Goal: Communication & Community: Connect with others

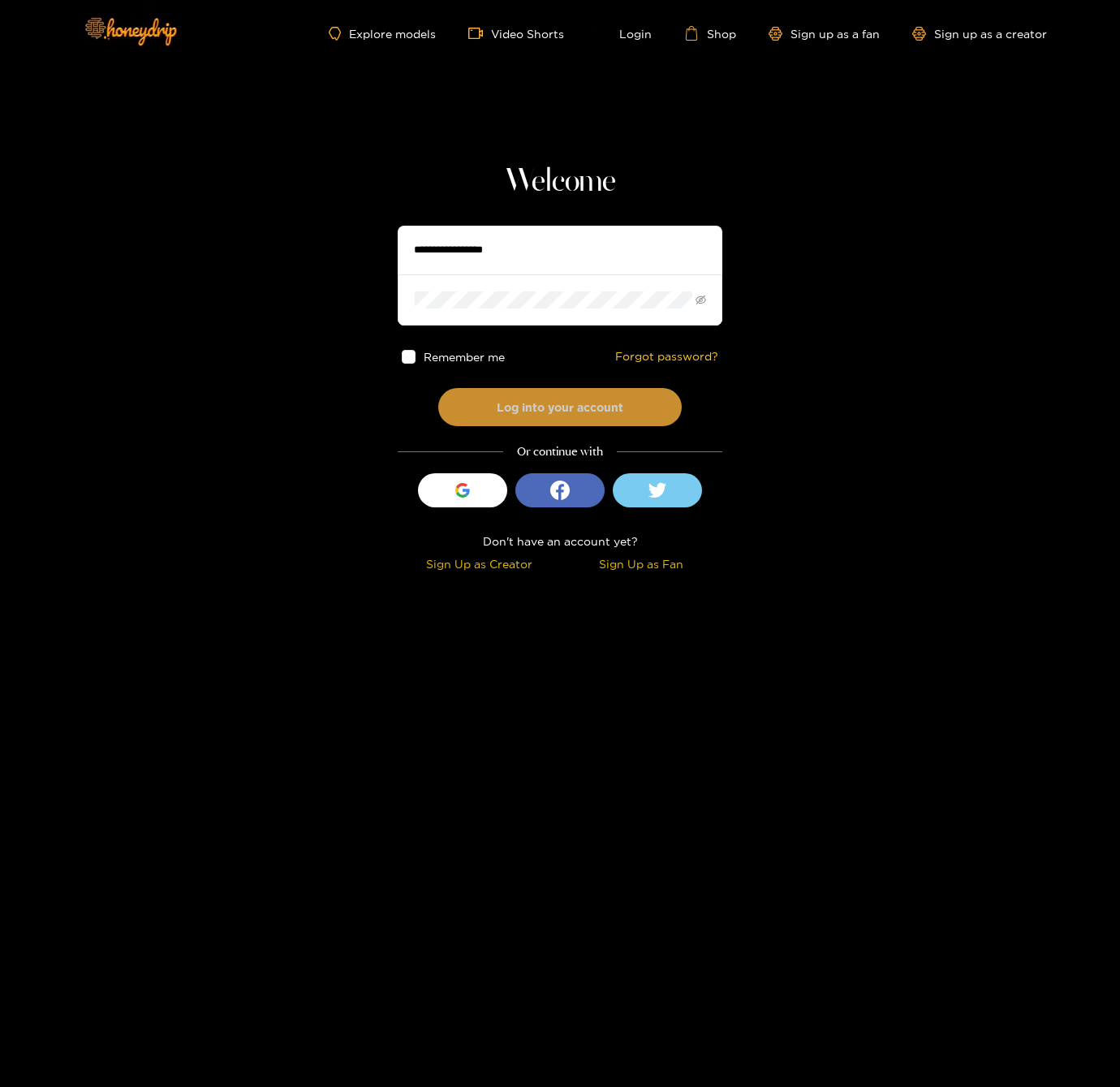
type input "******"
click at [578, 406] on button "Log into your account" at bounding box center [560, 407] width 244 height 38
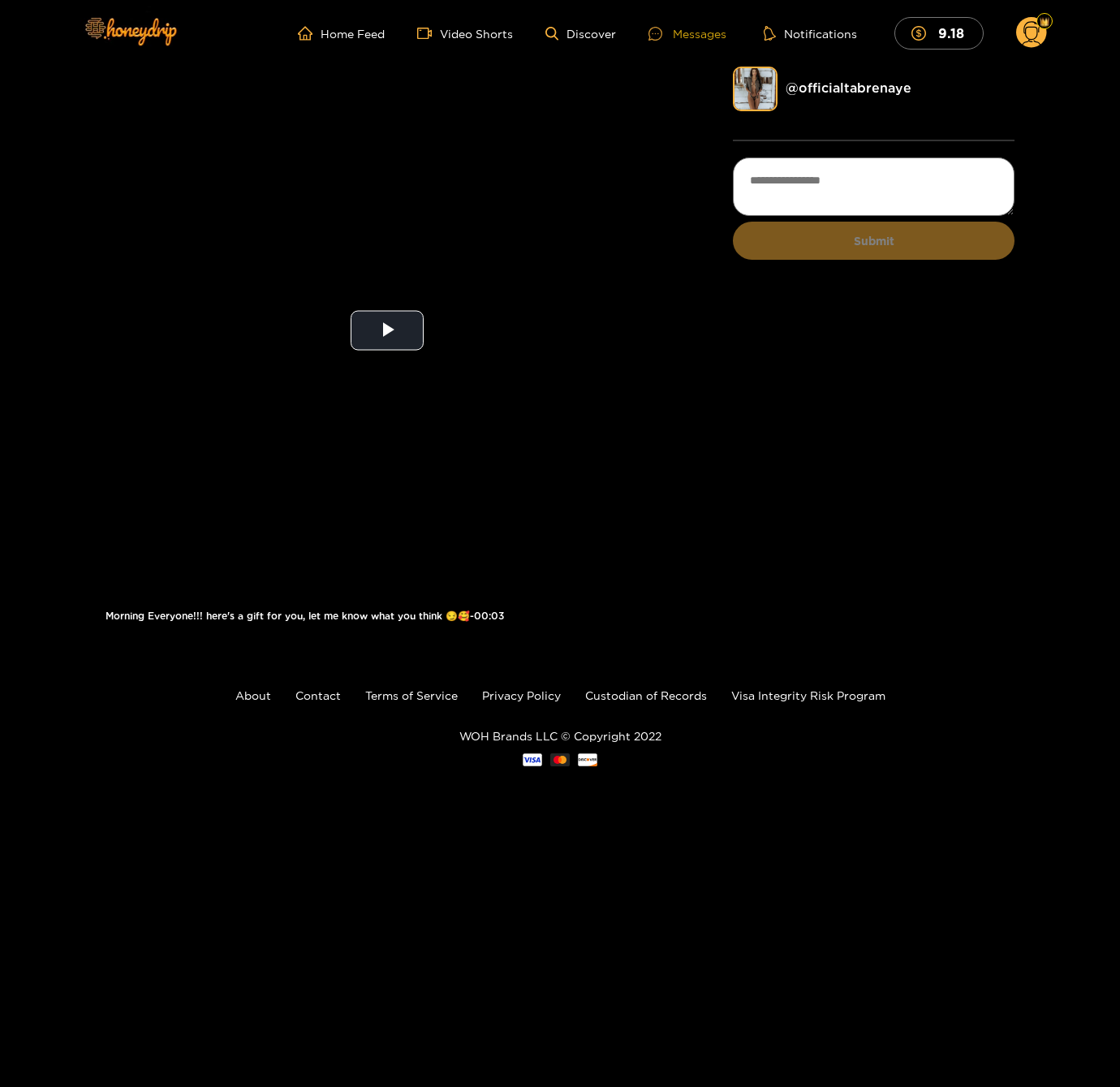
click at [685, 33] on div "Messages" at bounding box center [687, 33] width 78 height 19
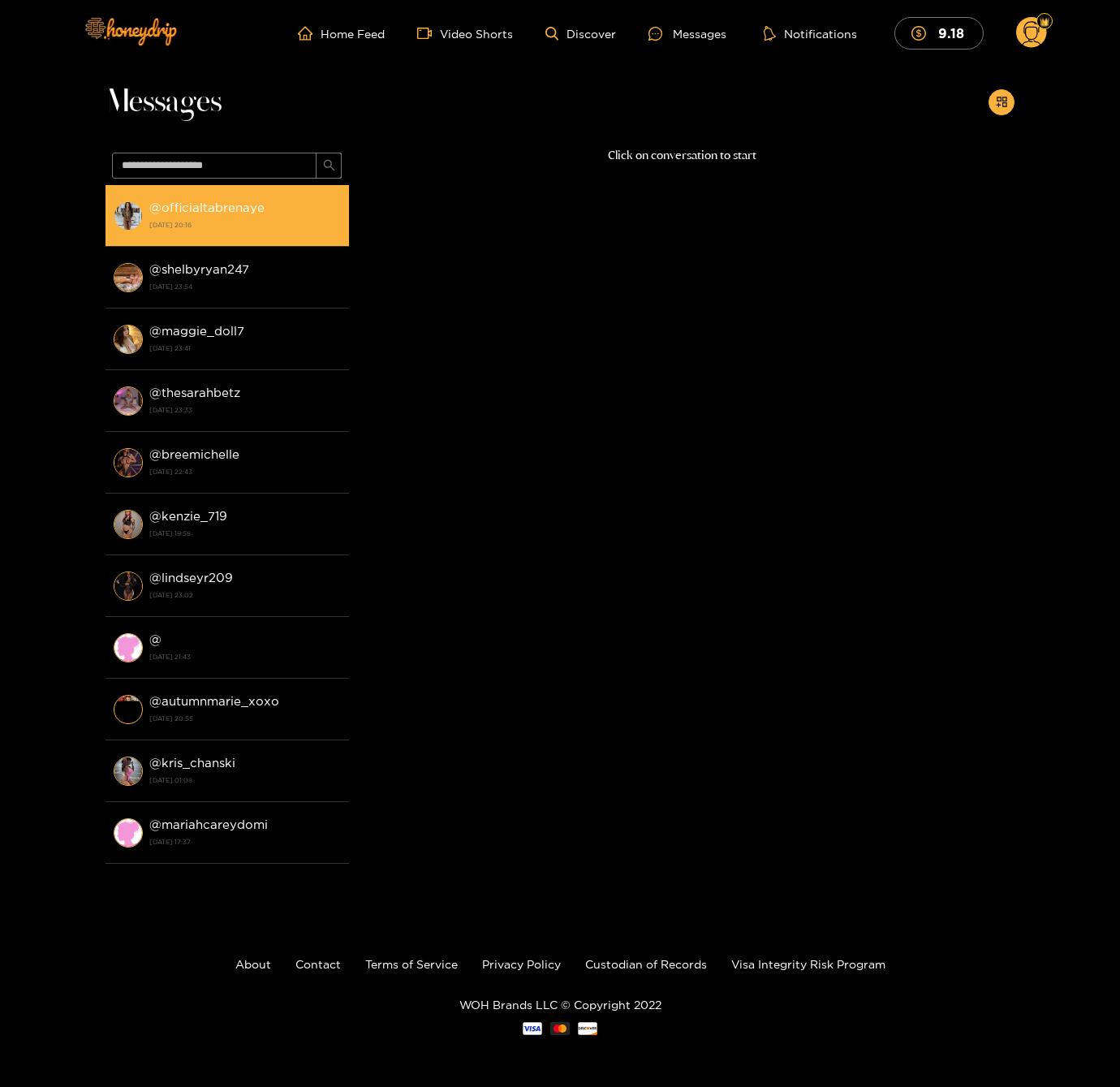
click at [239, 206] on strong "@ [GEOGRAPHIC_DATA]" at bounding box center [207, 207] width 116 height 14
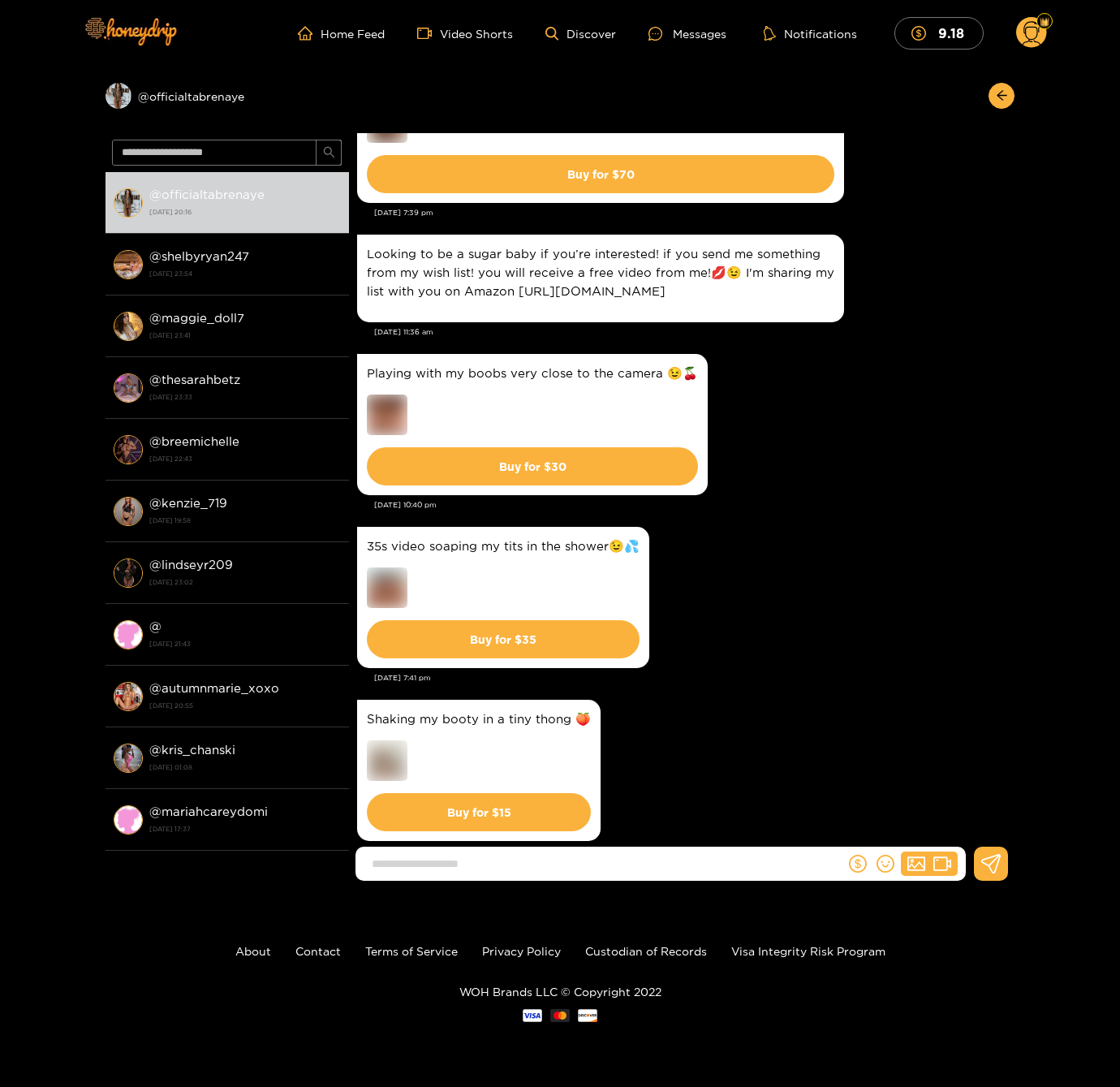
scroll to position [706, 0]
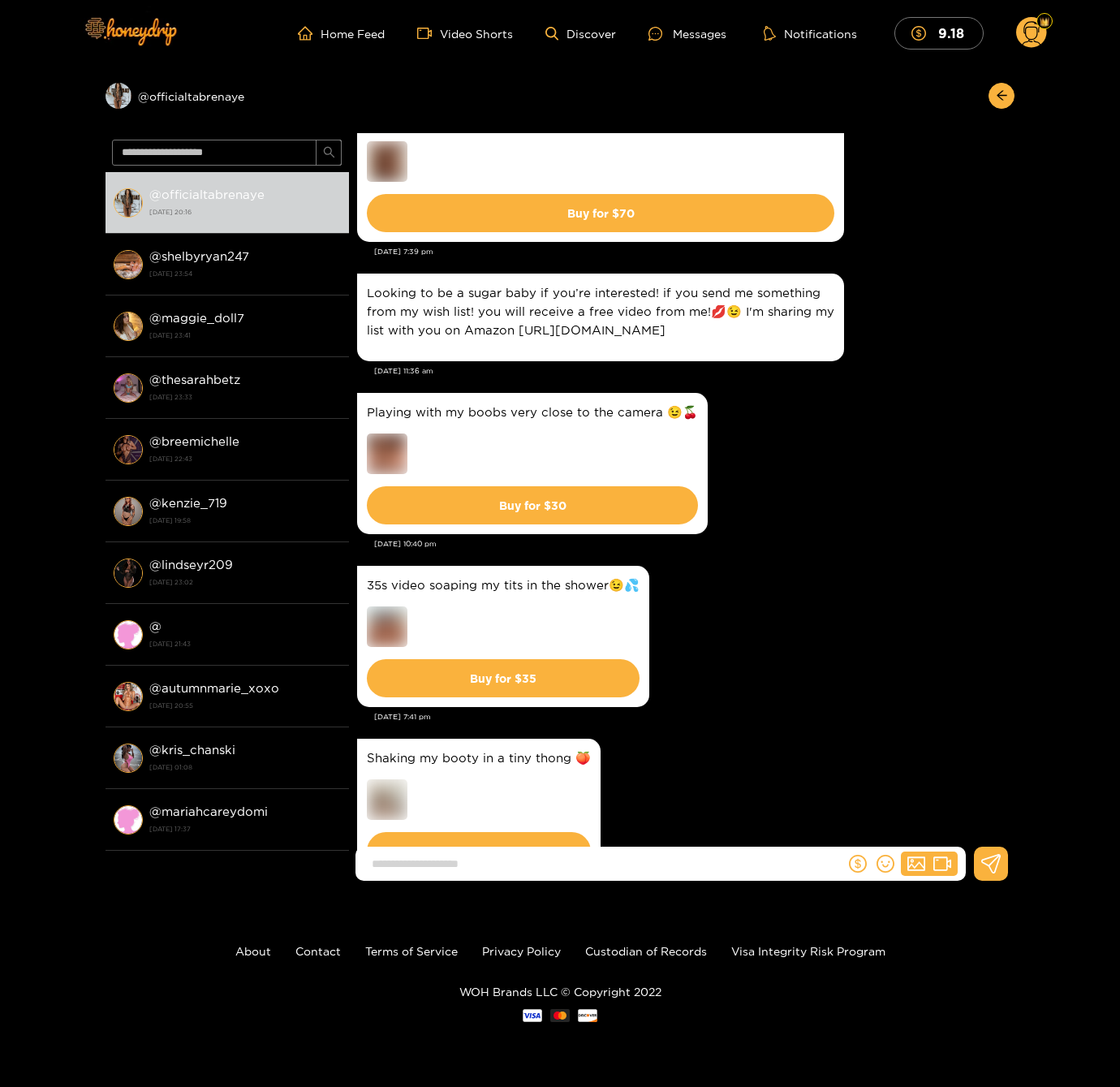
drag, startPoint x: 623, startPoint y: 368, endPoint x: 368, endPoint y: 350, distance: 255.6
click at [368, 340] on p "Looking to be a sugar baby if you’re interested! if you send me something from …" at bounding box center [600, 311] width 468 height 56
copy p "tps://[DOMAIN_NAME][URL]"
click at [858, 365] on div "Looking to be a sugar baby if you’re interested! if you send me something from …" at bounding box center [681, 318] width 649 height 96
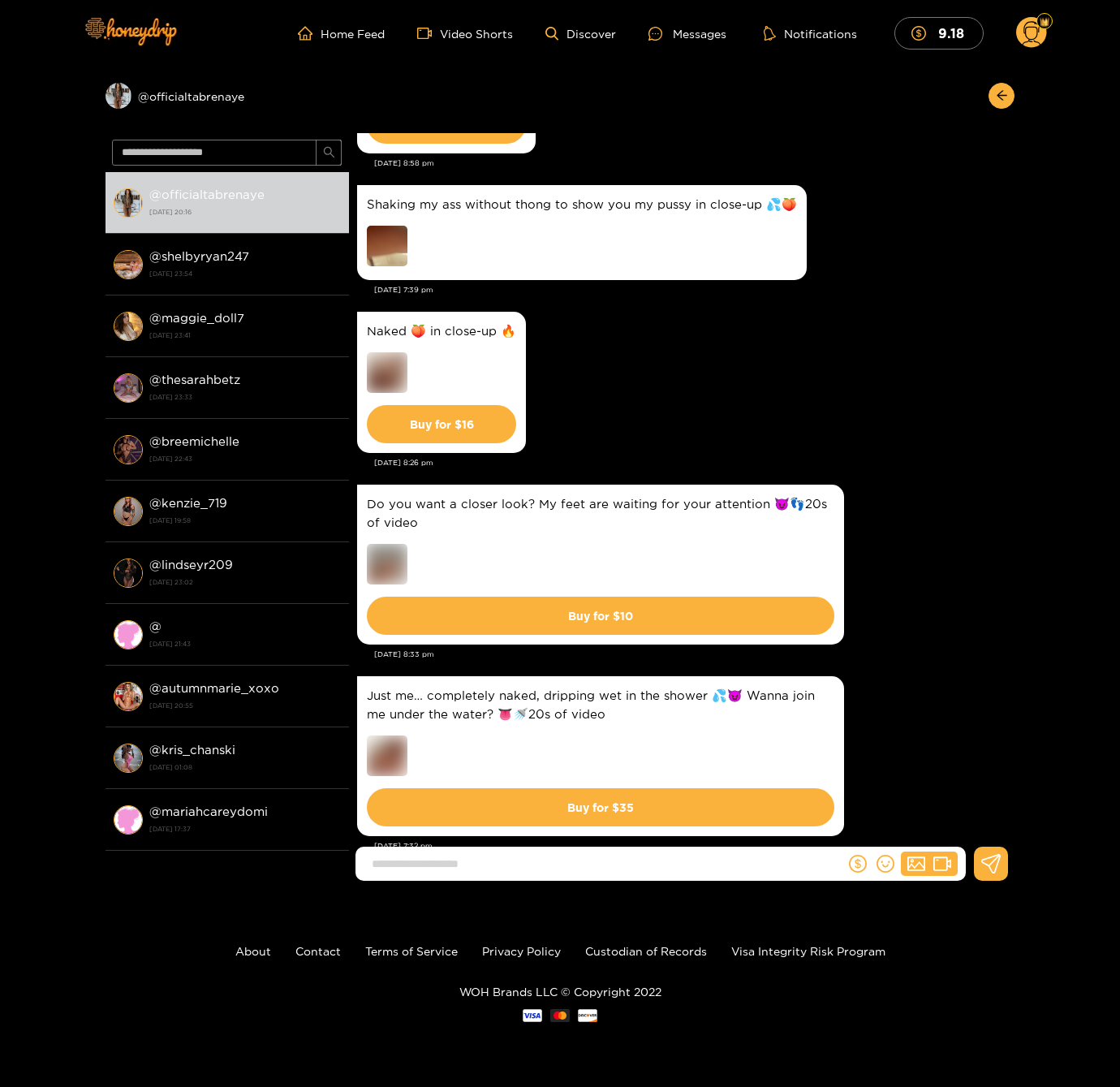
scroll to position [2736, 0]
